Goal: Navigation & Orientation: Go to known website

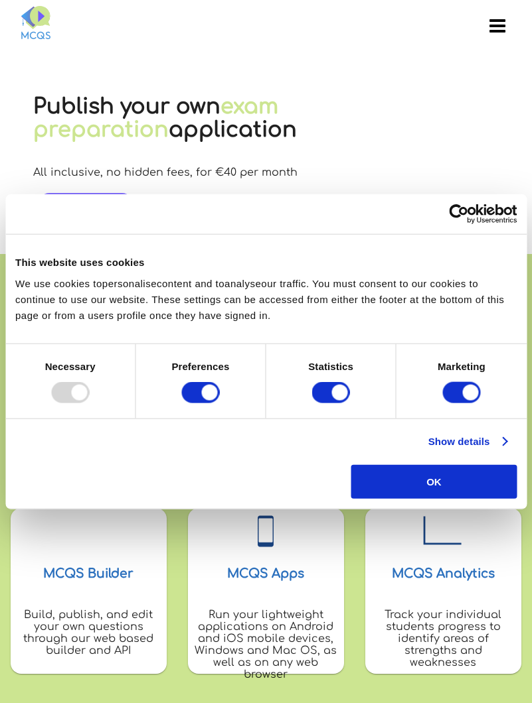
click at [466, 441] on link "Show details" at bounding box center [467, 442] width 78 height 16
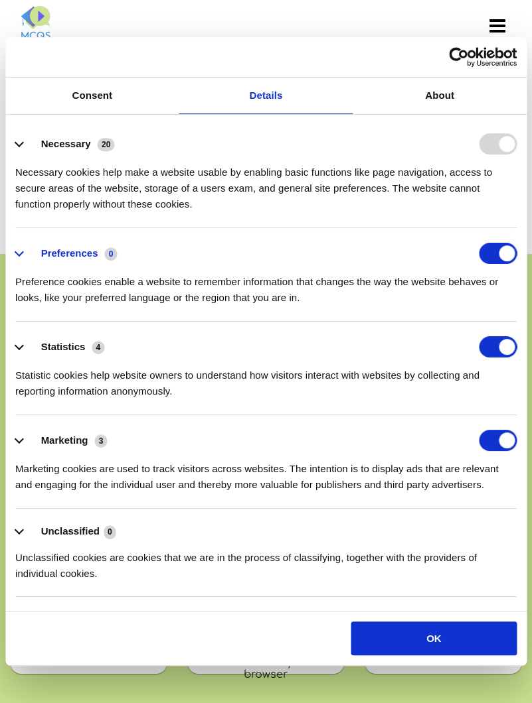
click at [70, 253] on label "Preferences" at bounding box center [69, 253] width 57 height 11
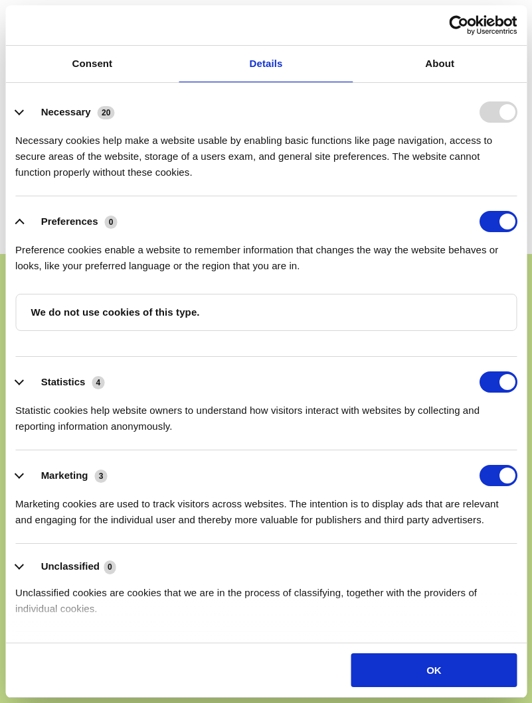
click at [265, 271] on div "Preference cookies enable a website to remember information that changes the wa…" at bounding box center [265, 253] width 501 height 42
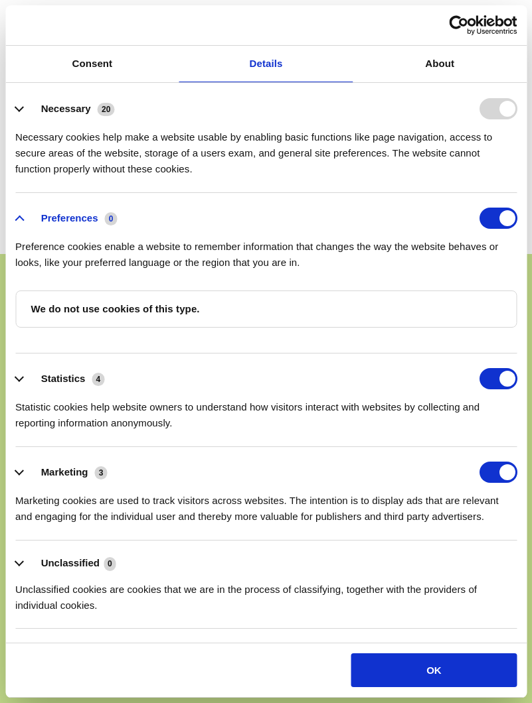
click at [70, 218] on label "Preferences" at bounding box center [69, 217] width 57 height 11
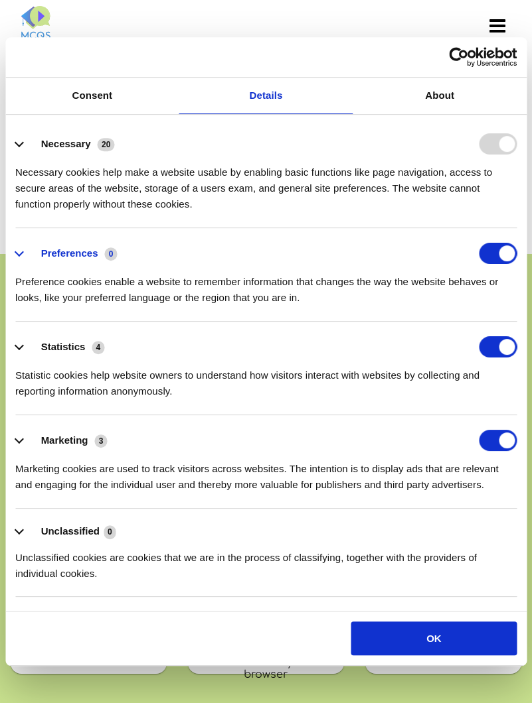
scroll to position [0, 0]
click at [231, 24] on div "Home Product Examples About Us Contact Us Privacy Policy Log In" at bounding box center [231, 23] width 452 height 37
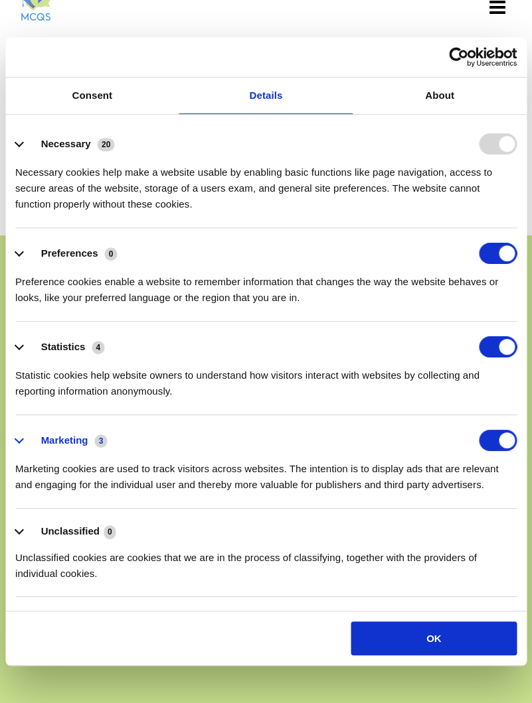
click at [65, 441] on label "Marketing" at bounding box center [64, 440] width 47 height 11
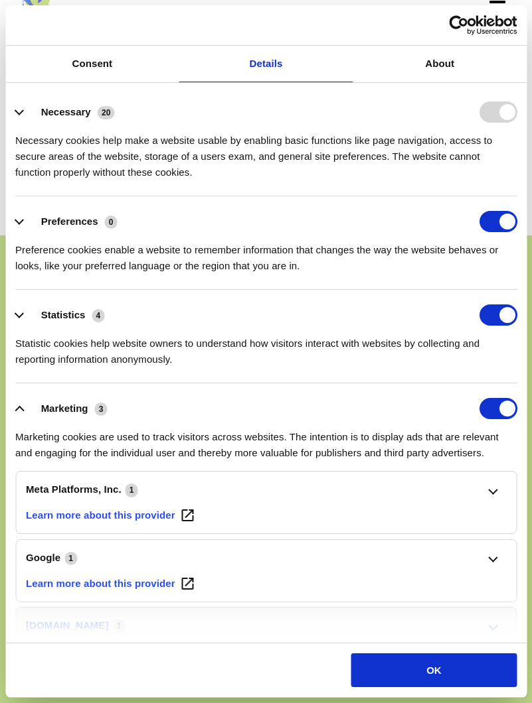
click at [265, 626] on link "[DOMAIN_NAME] 1" at bounding box center [266, 626] width 480 height 16
click at [458, 25] on icon "Usercentrics Cookiebot - opens in a new window" at bounding box center [483, 25] width 68 height 20
click at [265, 64] on link "Details" at bounding box center [266, 64] width 174 height 36
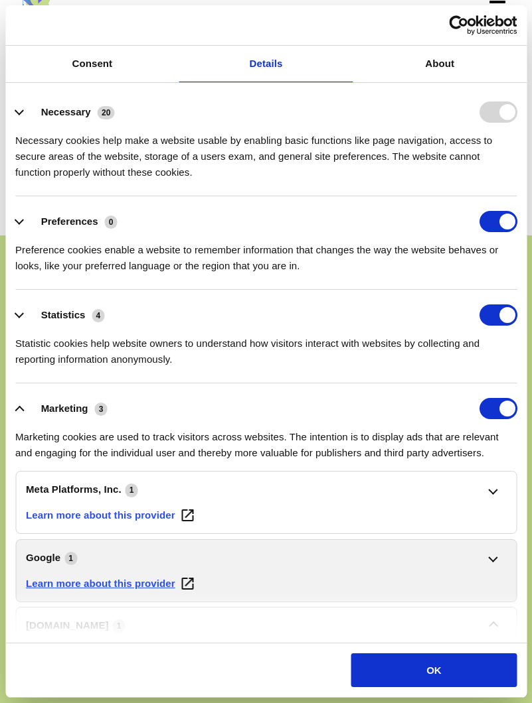
click at [187, 583] on img "Google's privacy policy - opens in a new window" at bounding box center [187, 584] width 12 height 12
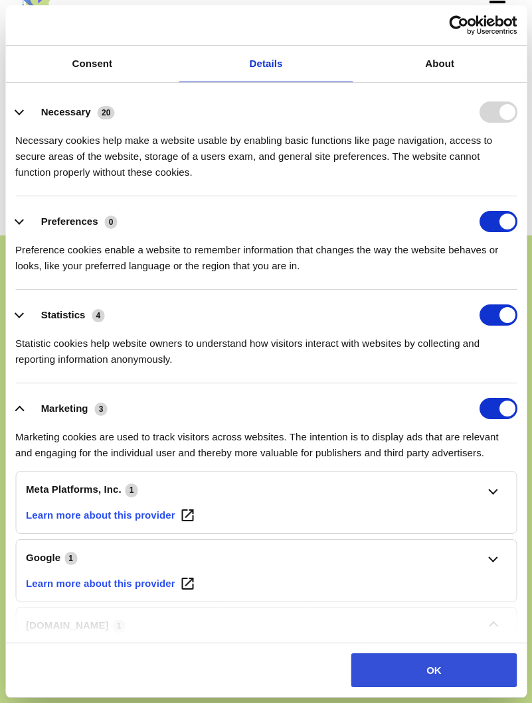
click at [433, 670] on button "OK" at bounding box center [433, 671] width 165 height 34
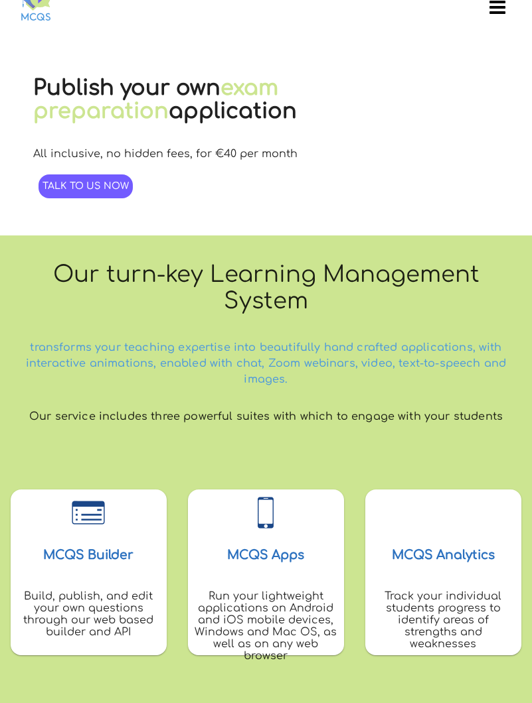
click at [265, 532] on icon "Lottie animation" at bounding box center [265, 513] width 46 height 46
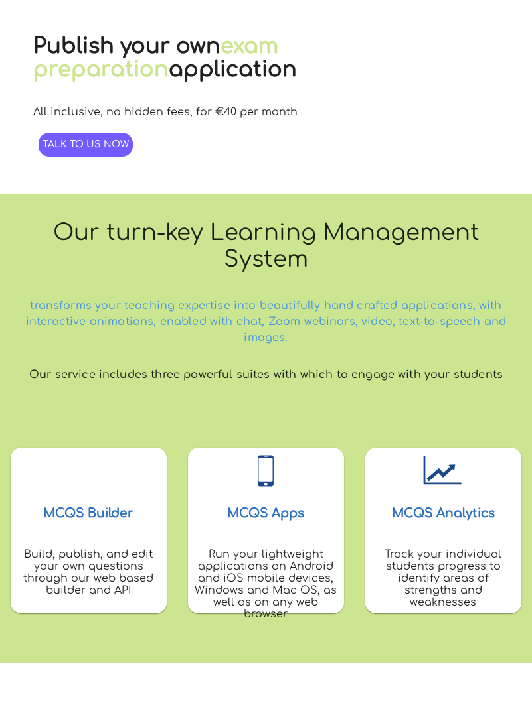
click at [85, 144] on span "Talk to us now" at bounding box center [85, 144] width 86 height 10
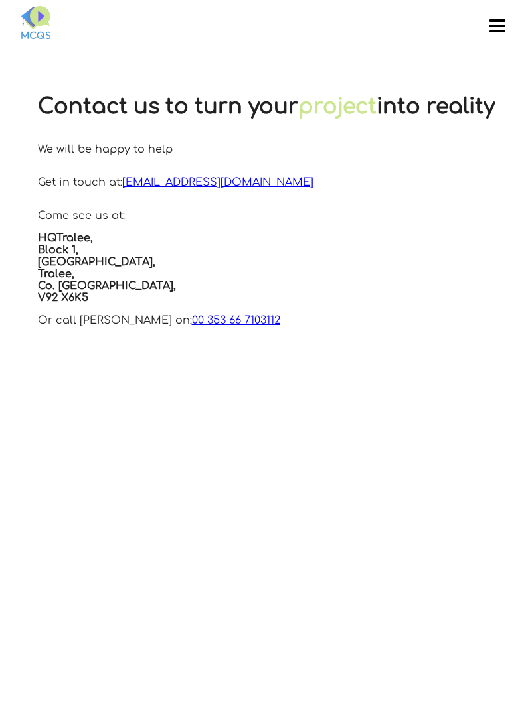
click at [326, 46] on md-toolbar "Home Product Examples About Us Contact Us Privacy Policy Log In" at bounding box center [266, 24] width 532 height 48
click at [497, 24] on md-icon "button" at bounding box center [497, 25] width 16 height 16
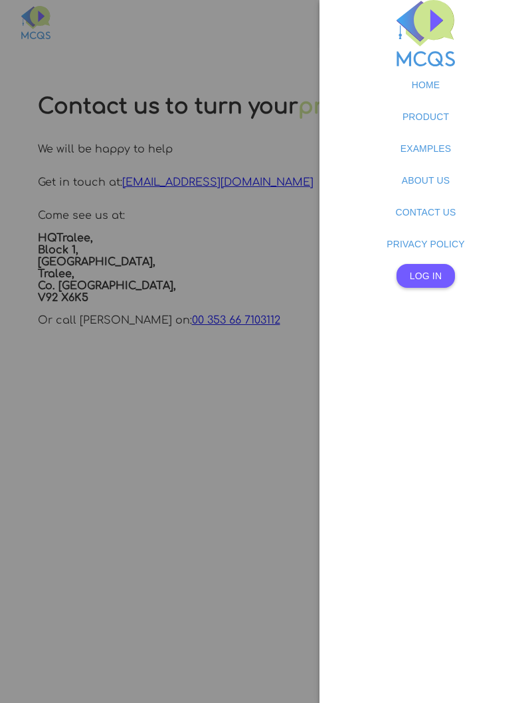
click at [425, 276] on span "Log In" at bounding box center [425, 276] width 32 height 11
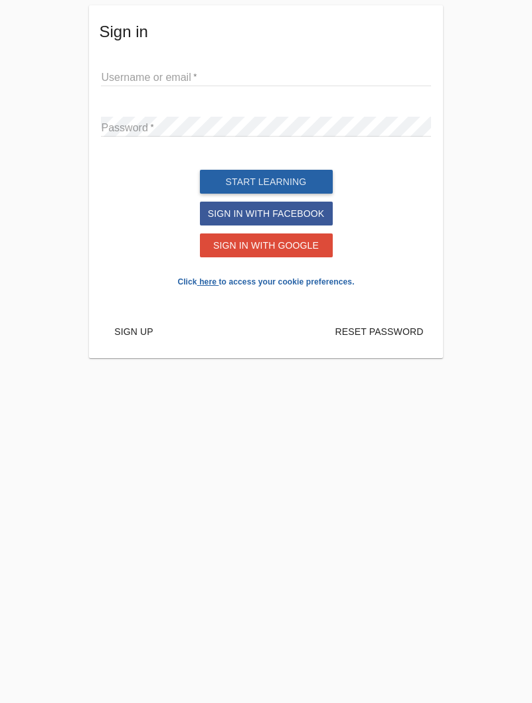
click at [212, 282] on link "here" at bounding box center [207, 281] width 17 height 9
